Goal: Use online tool/utility: Utilize a website feature to perform a specific function

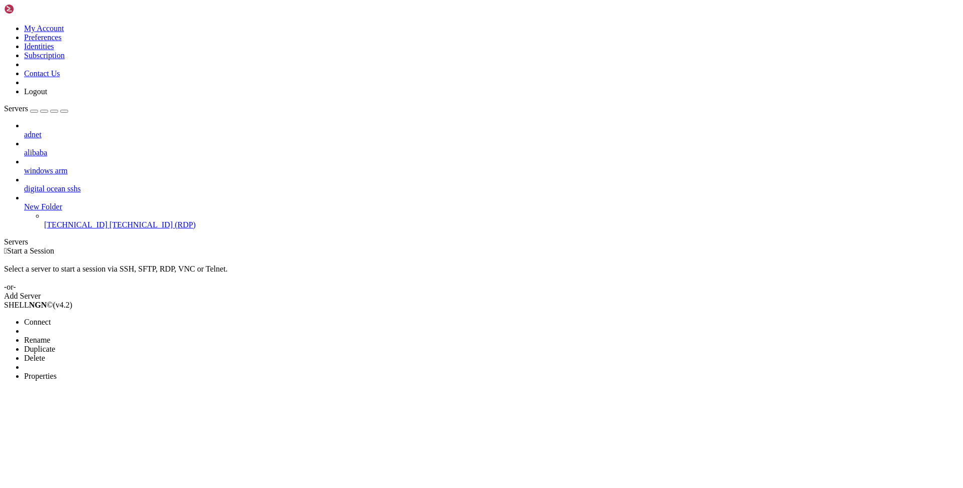
click at [57, 372] on span "Properties" at bounding box center [40, 376] width 33 height 9
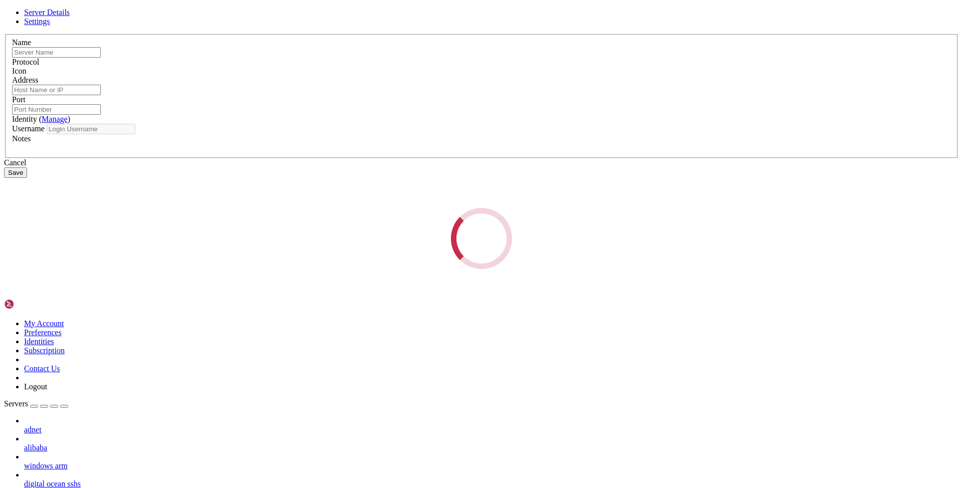
type input "[TECHNICAL_ID]"
type input "3389"
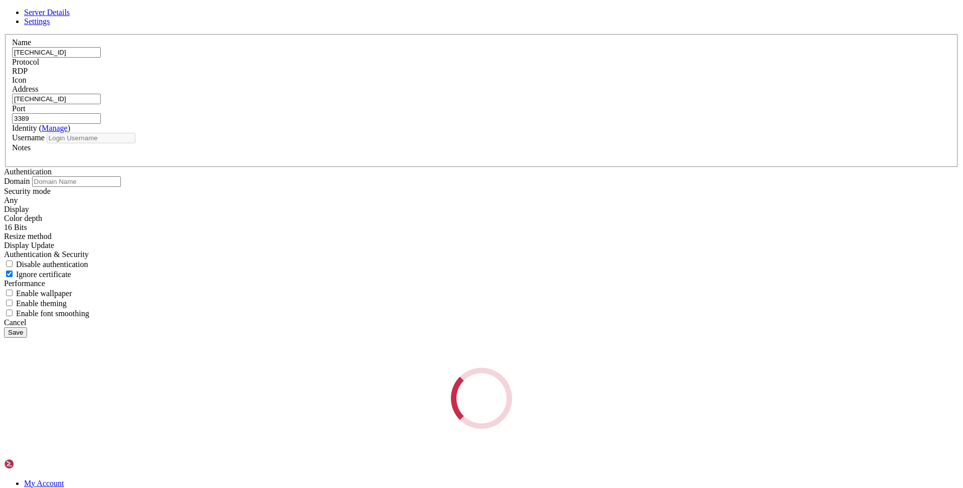
type input "[PERSON_NAME]"
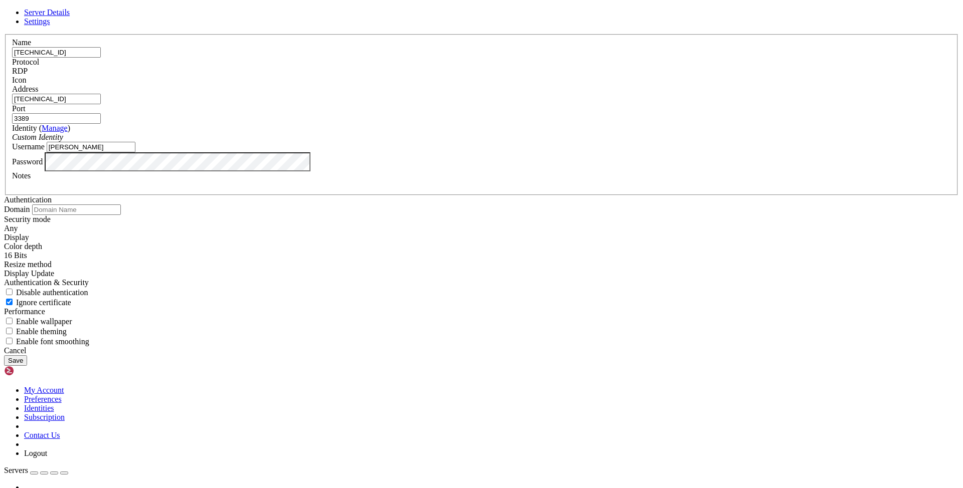
click at [545, 356] on div "Cancel" at bounding box center [481, 350] width 955 height 9
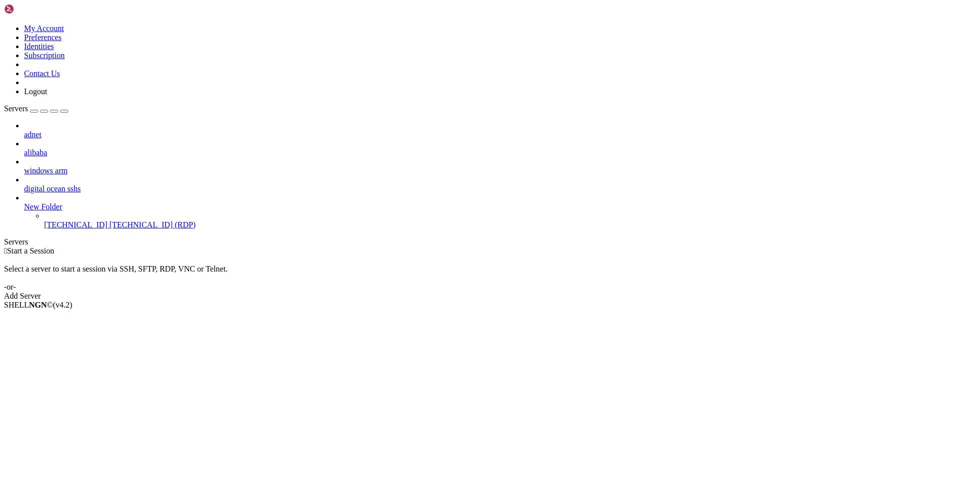
click at [68, 166] on span "windows arm" at bounding box center [46, 170] width 44 height 9
click at [24, 166] on icon at bounding box center [24, 166] width 0 height 0
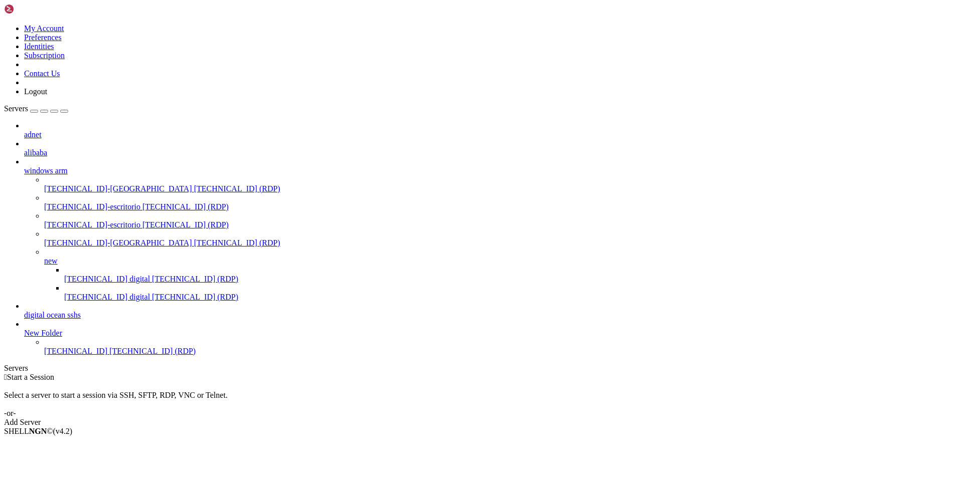
click at [24, 166] on icon at bounding box center [24, 166] width 0 height 0
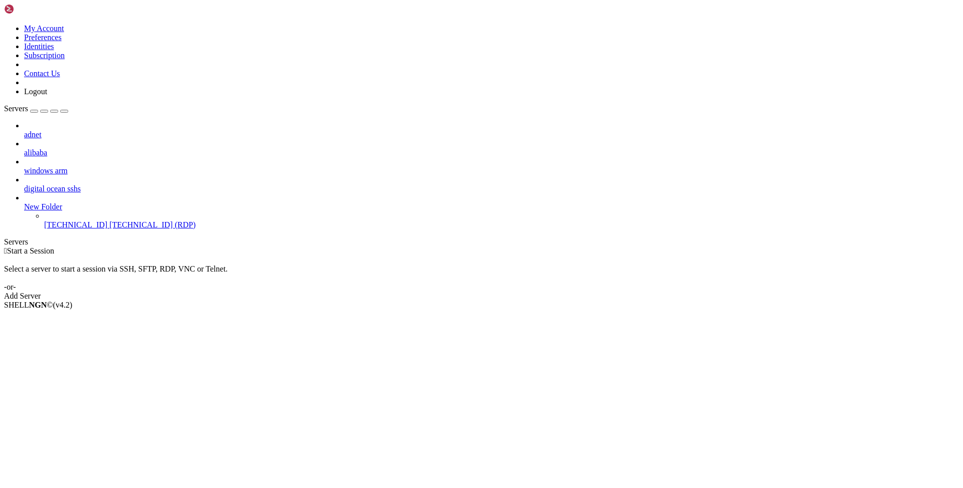
click at [114, 157] on div at bounding box center [491, 161] width 935 height 9
click at [24, 166] on icon at bounding box center [24, 166] width 0 height 0
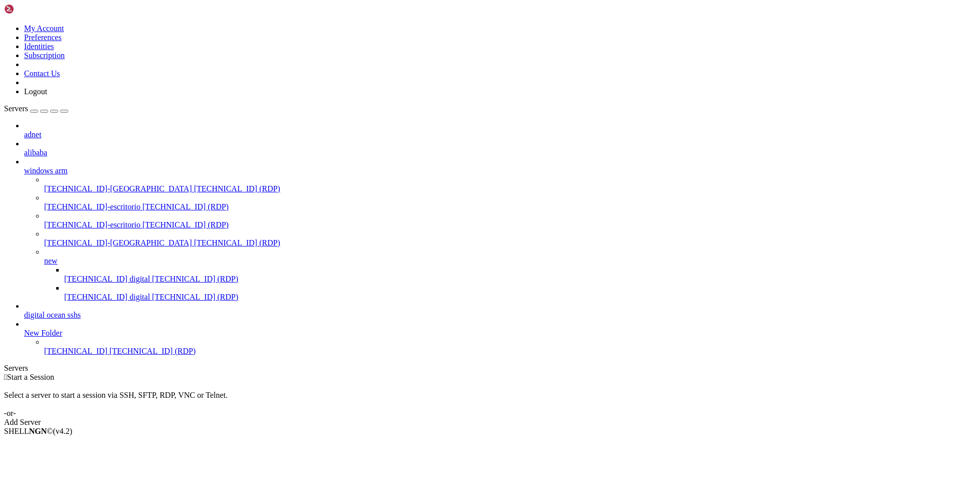
click at [24, 166] on icon at bounding box center [24, 166] width 0 height 0
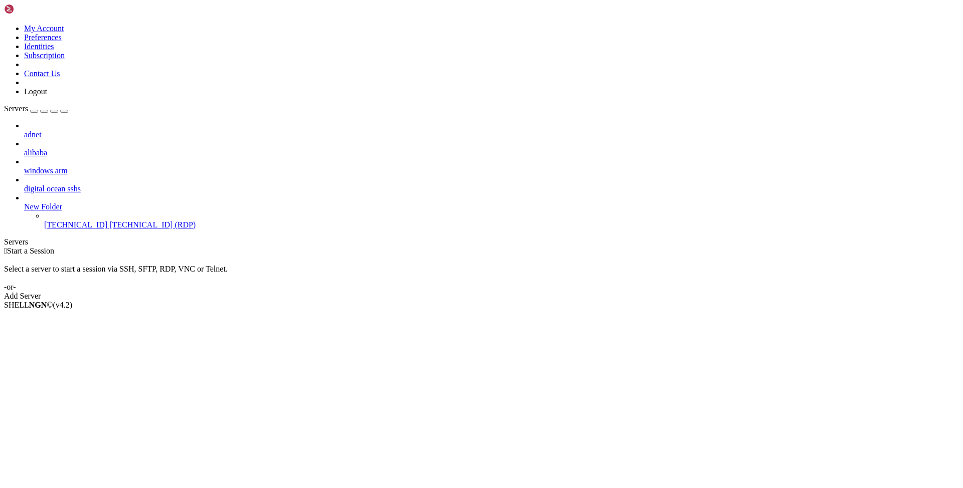
click at [24, 148] on icon at bounding box center [24, 148] width 0 height 0
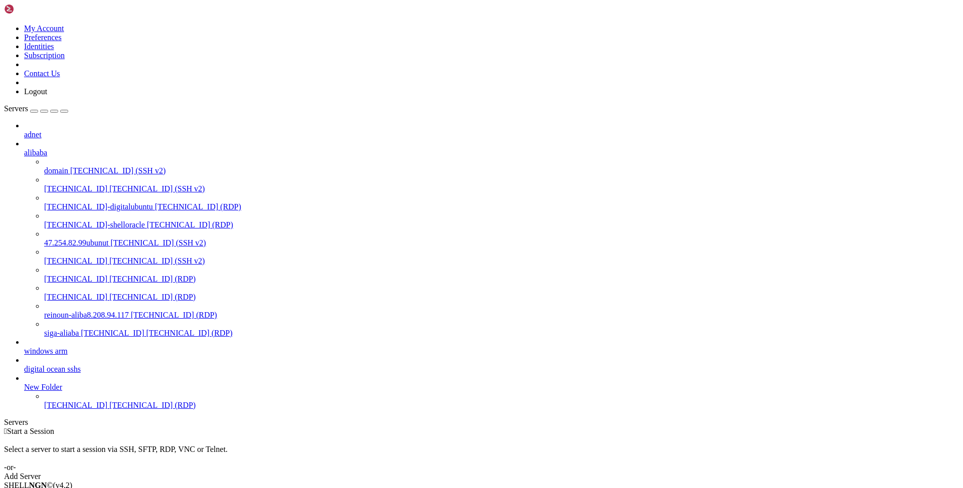
click at [24, 148] on icon at bounding box center [24, 148] width 0 height 0
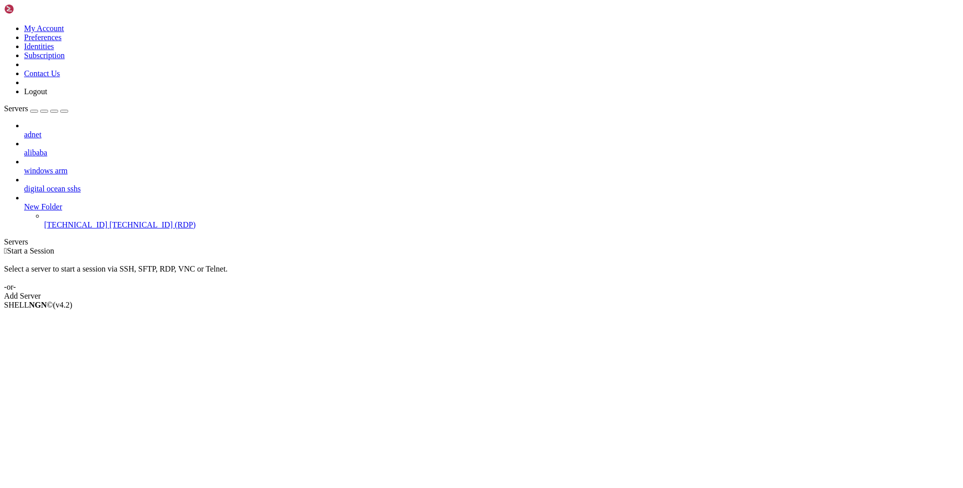
click at [24, 148] on icon at bounding box center [24, 148] width 0 height 0
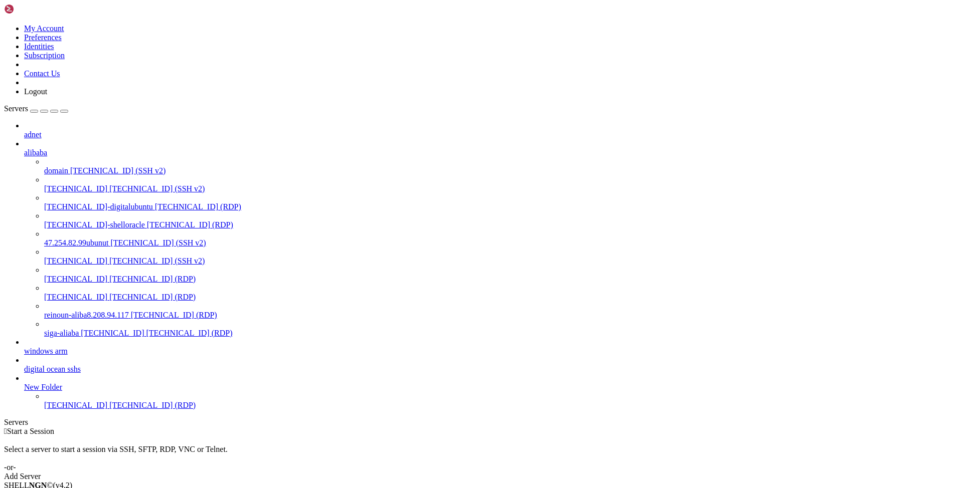
click at [24, 148] on icon at bounding box center [24, 148] width 0 height 0
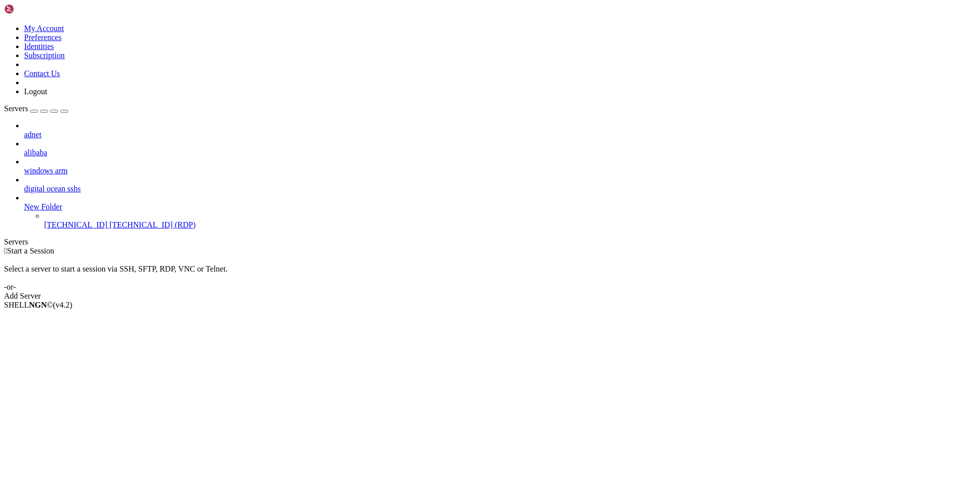
click at [24, 130] on icon at bounding box center [24, 130] width 0 height 0
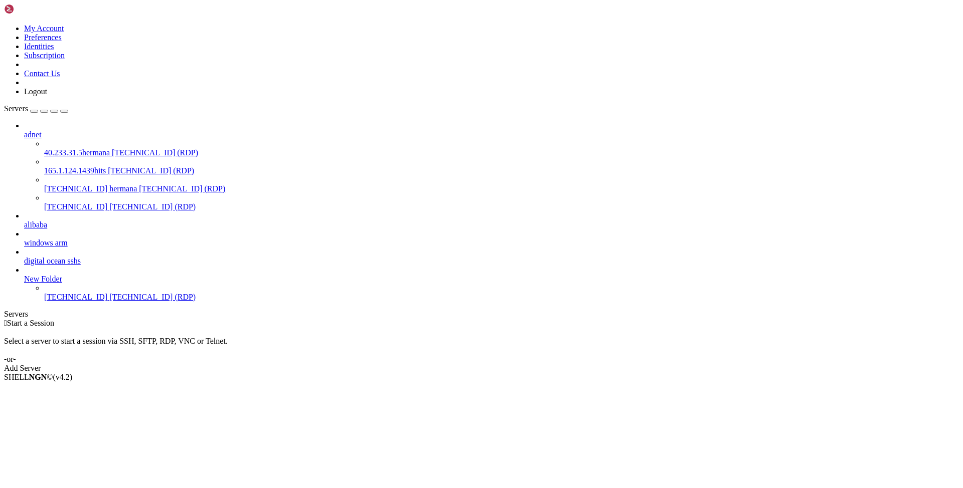
click at [24, 130] on icon at bounding box center [24, 130] width 0 height 0
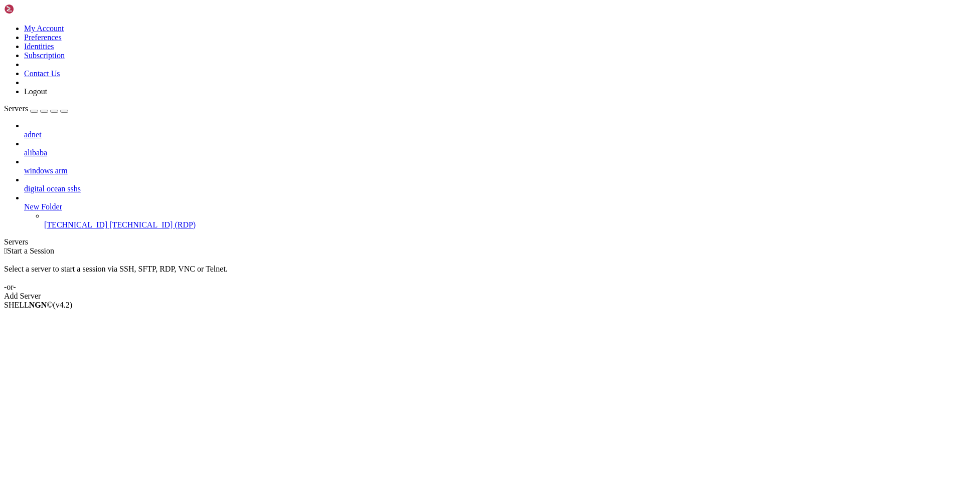
click at [24, 148] on icon at bounding box center [24, 148] width 0 height 0
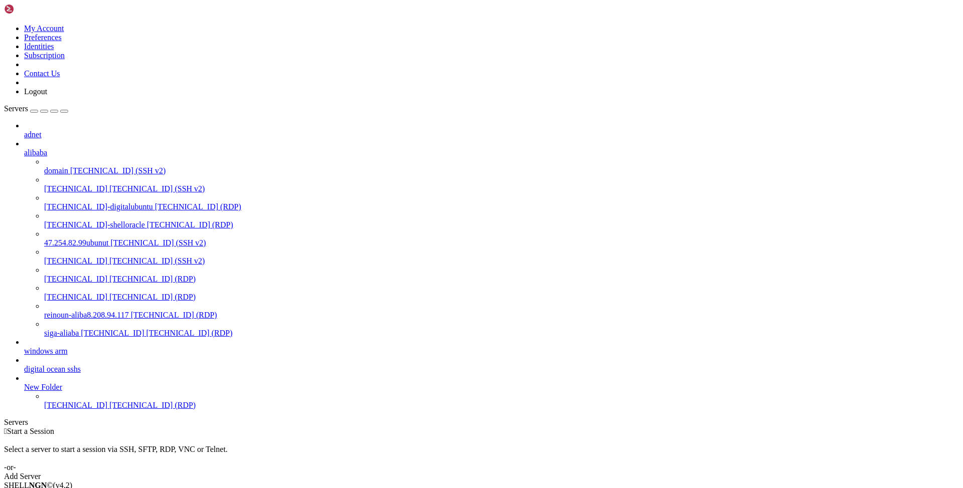
click at [24, 148] on icon at bounding box center [24, 148] width 0 height 0
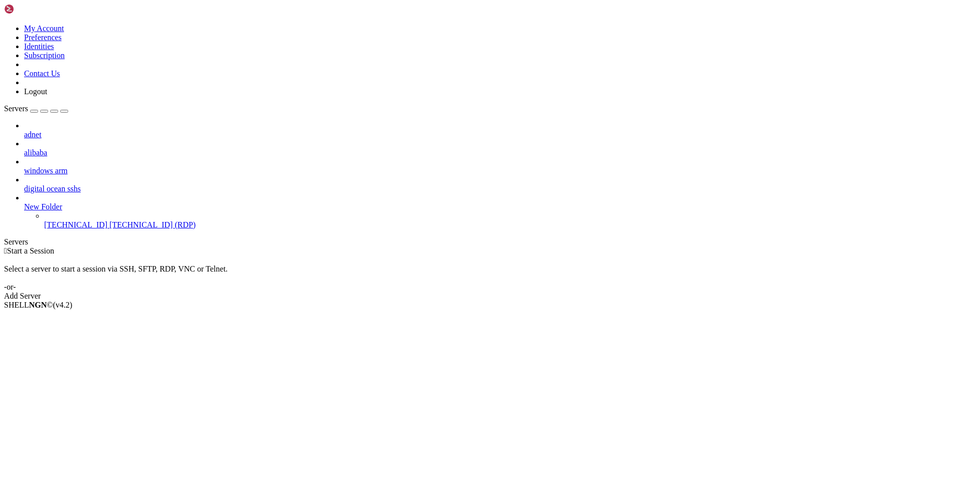
click at [24, 203] on icon at bounding box center [24, 203] width 0 height 0
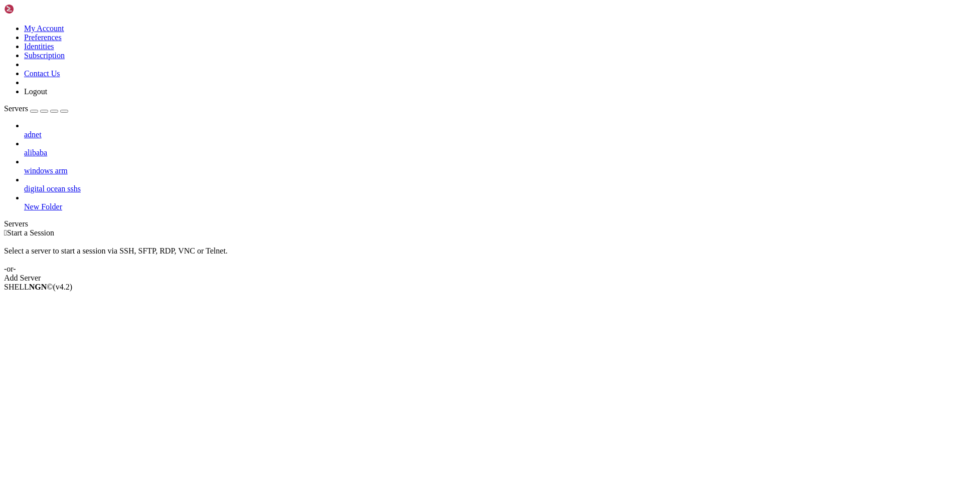
click at [24, 203] on icon at bounding box center [24, 203] width 0 height 0
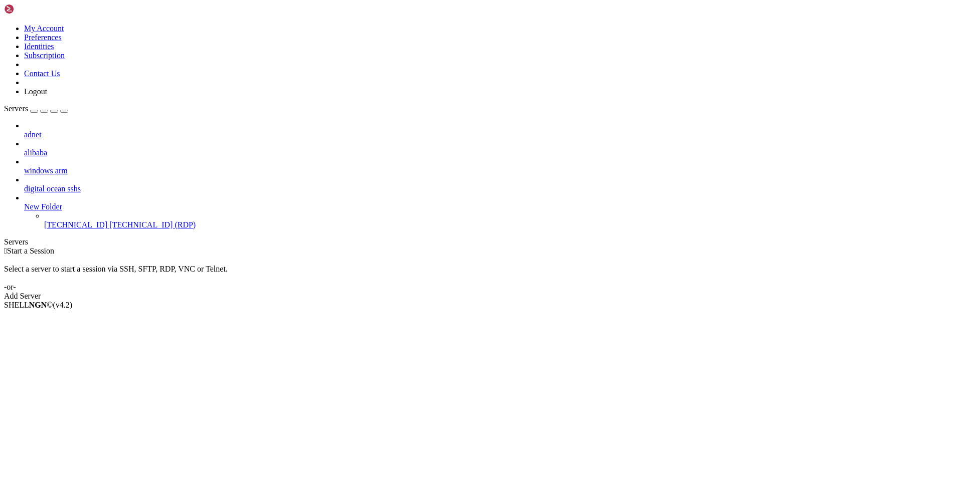
click at [81, 185] on span "digital ocean sshs" at bounding box center [52, 189] width 57 height 9
click at [24, 185] on icon at bounding box center [24, 185] width 0 height 0
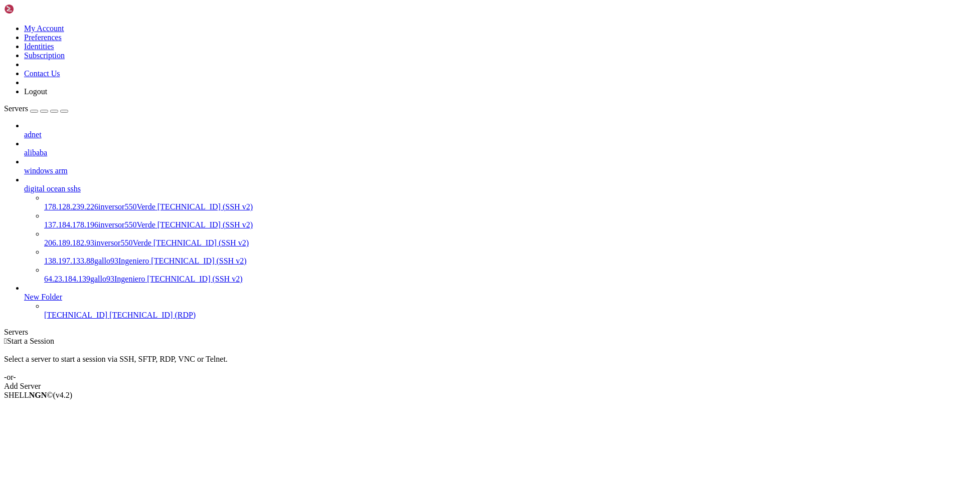
click at [24, 185] on icon at bounding box center [24, 185] width 0 height 0
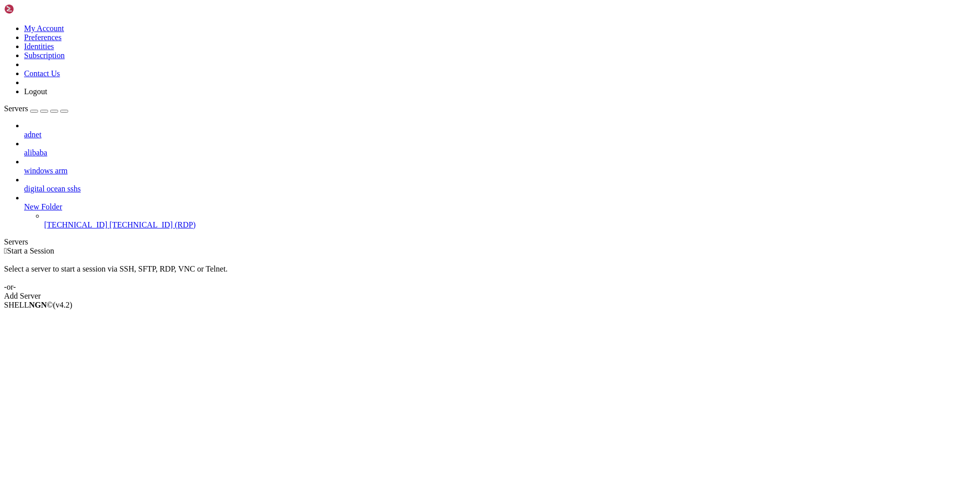
click at [91, 230] on div "adnet alibaba windows arm digital ocean sshs New Folder [TECHNICAL_ID] [TECHNIC…" at bounding box center [481, 175] width 955 height 108
click at [57, 230] on div "adnet alibaba windows arm digital ocean sshs New Folder [TECHNICAL_ID] [TECHNIC…" at bounding box center [481, 175] width 955 height 108
click at [168, 256] on div "Select a server to start a session via SSH, SFTP, RDP, VNC or Telnet. -or-" at bounding box center [481, 274] width 955 height 36
click at [244, 247] on div " Start a Session Select a server to start a session via SSH, SFTP, RDP, VNC or…" at bounding box center [481, 274] width 955 height 54
click at [448, 256] on div "Select a server to start a session via SSH, SFTP, RDP, VNC or Telnet. -or-" at bounding box center [481, 274] width 955 height 36
